Goal: Navigation & Orientation: Understand site structure

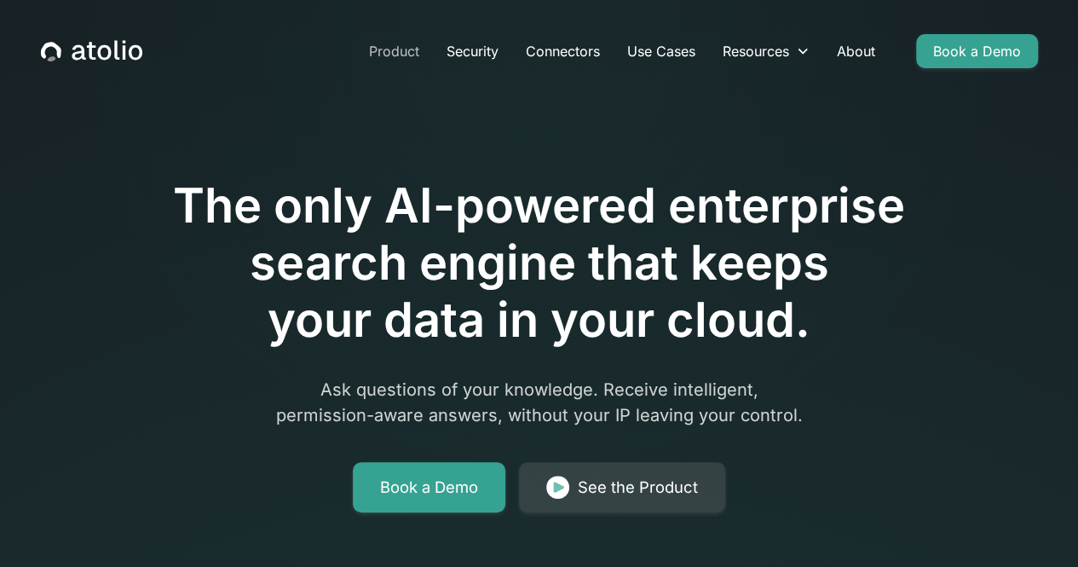
click at [402, 47] on link "Product" at bounding box center [395, 51] width 78 height 34
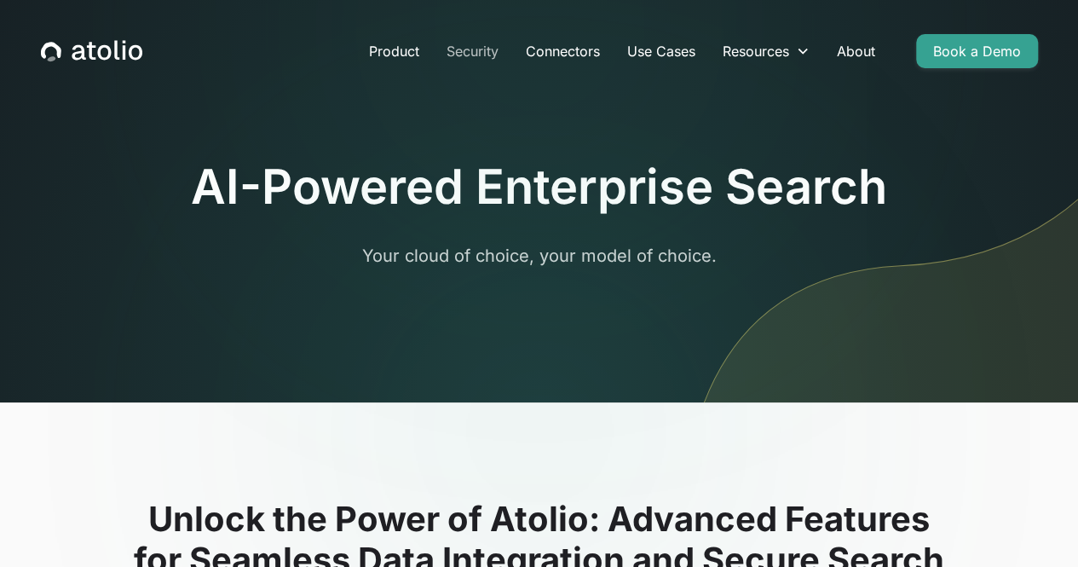
click at [476, 54] on link "Security" at bounding box center [472, 51] width 79 height 34
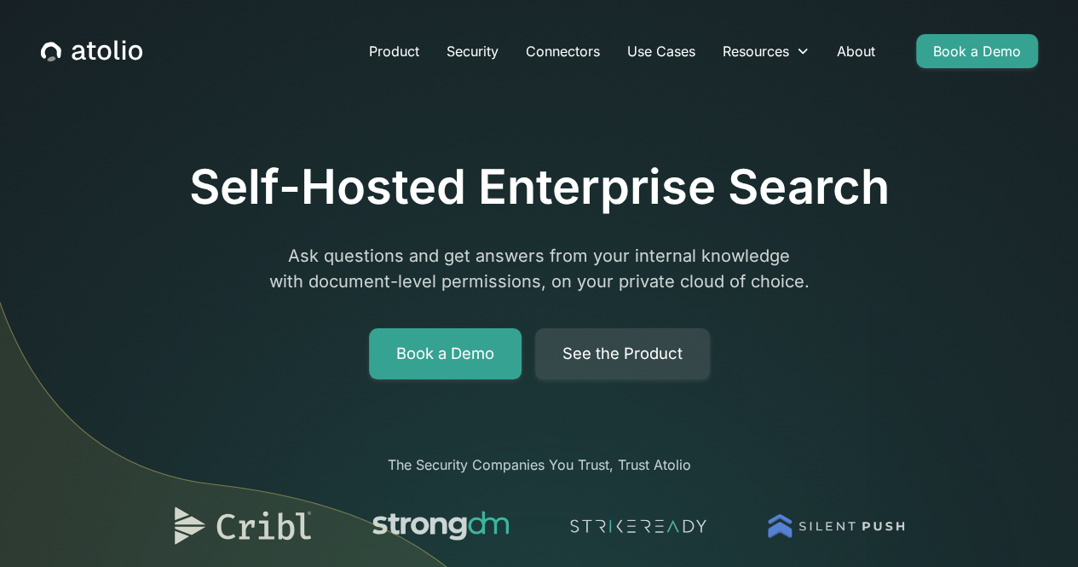
click at [107, 47] on icon "home" at bounding box center [104, 52] width 14 height 15
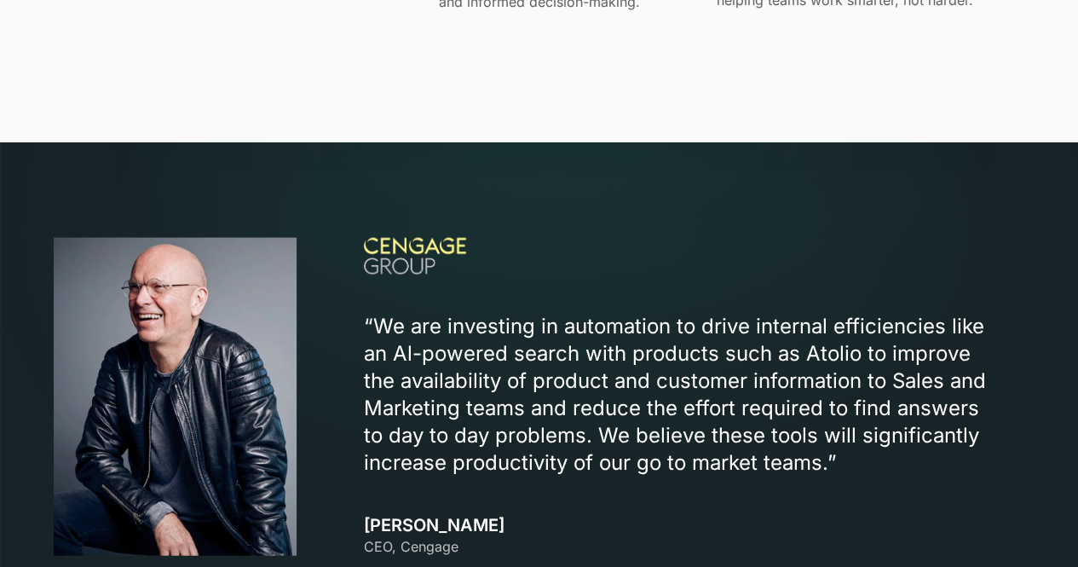
scroll to position [1893, 0]
